Goal: Find specific page/section: Find specific page/section

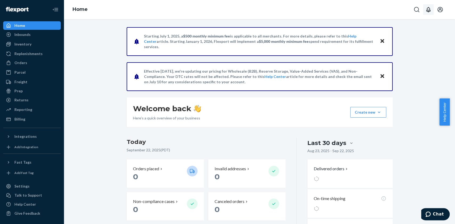
drag, startPoint x: 416, startPoint y: 9, endPoint x: 422, endPoint y: 14, distance: 8.1
click at [416, 9] on icon "Open Search Box" at bounding box center [416, 9] width 6 height 6
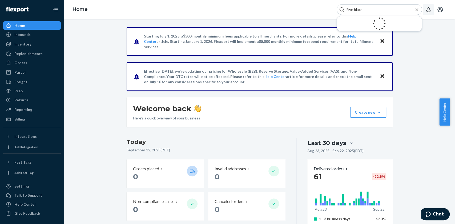
type input "Five black"
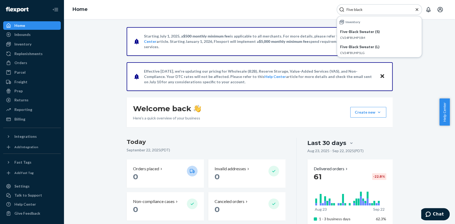
click at [408, 9] on input "Five black" at bounding box center [377, 9] width 66 height 5
click at [42, 62] on div "Orders" at bounding box center [32, 62] width 56 height 7
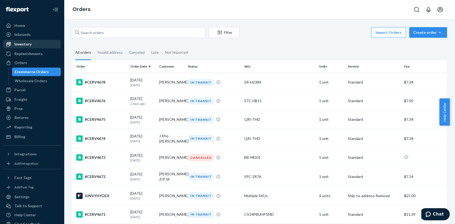
click at [40, 41] on div "Inventory" at bounding box center [32, 43] width 56 height 7
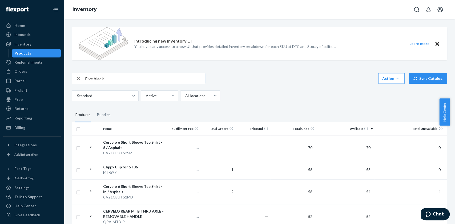
type input "Five black"
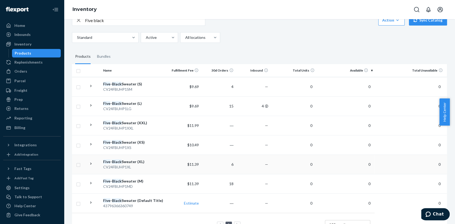
scroll to position [81, 0]
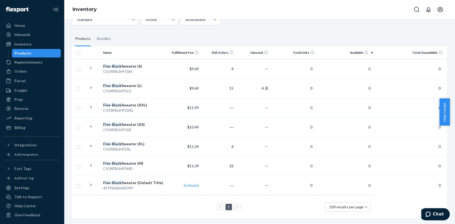
click at [234, 204] on link at bounding box center [237, 207] width 6 height 6
click at [265, 87] on icon at bounding box center [266, 88] width 3 height 3
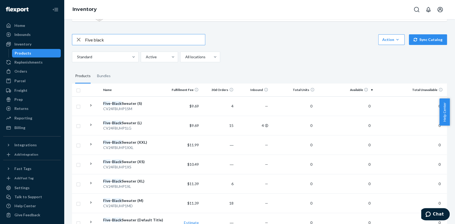
scroll to position [81, 0]
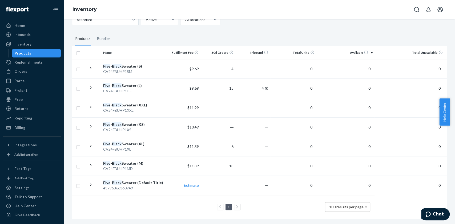
click at [236, 205] on icon at bounding box center [237, 207] width 2 height 4
